Goal: Information Seeking & Learning: Learn about a topic

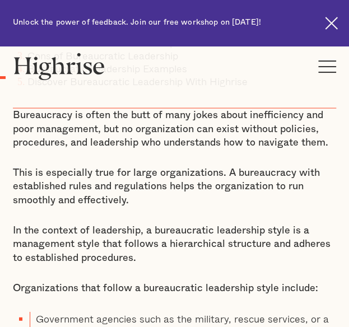
scroll to position [502, 0]
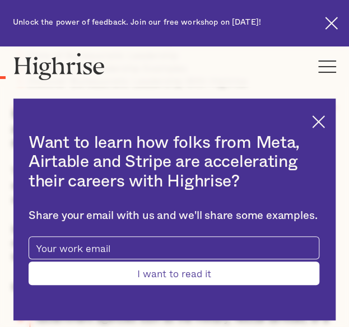
click at [325, 122] on img at bounding box center [318, 121] width 13 height 13
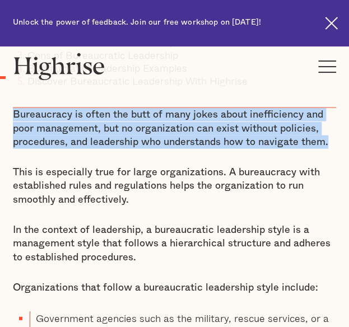
drag, startPoint x: 12, startPoint y: 112, endPoint x: 331, endPoint y: 137, distance: 319.9
copy p "Bureaucracy is often the butt of many jokes about inefficiency and poor managem…"
